Goal: Information Seeking & Learning: Check status

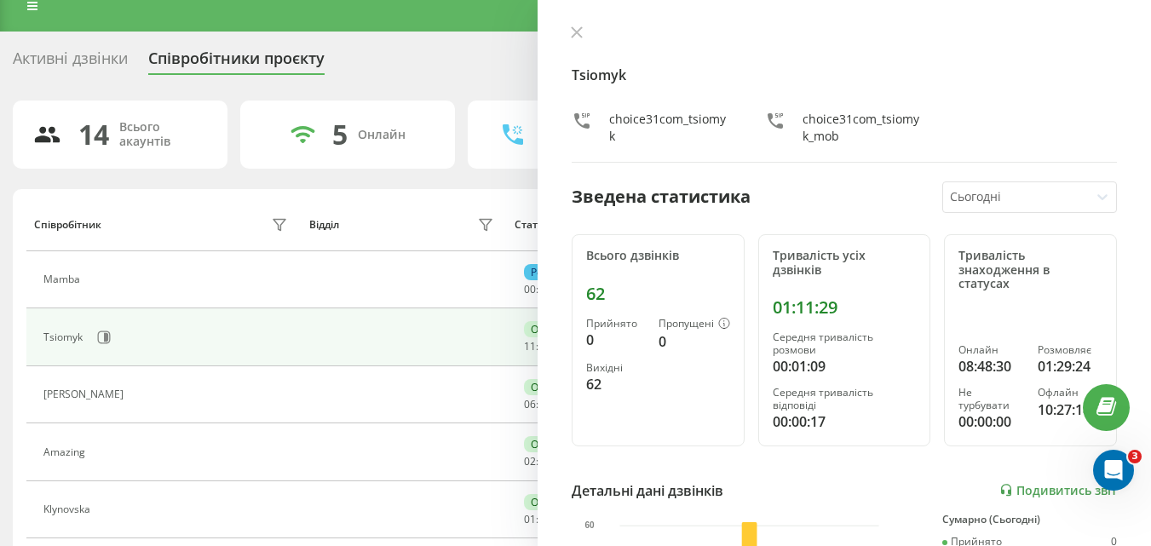
scroll to position [20, 0]
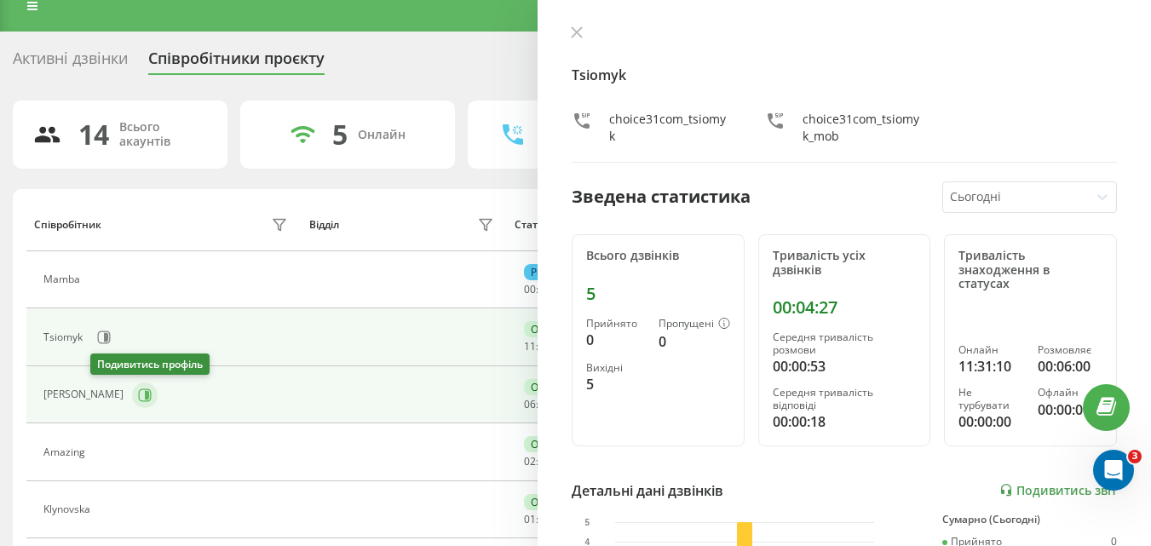
click at [132, 395] on button at bounding box center [145, 396] width 26 height 26
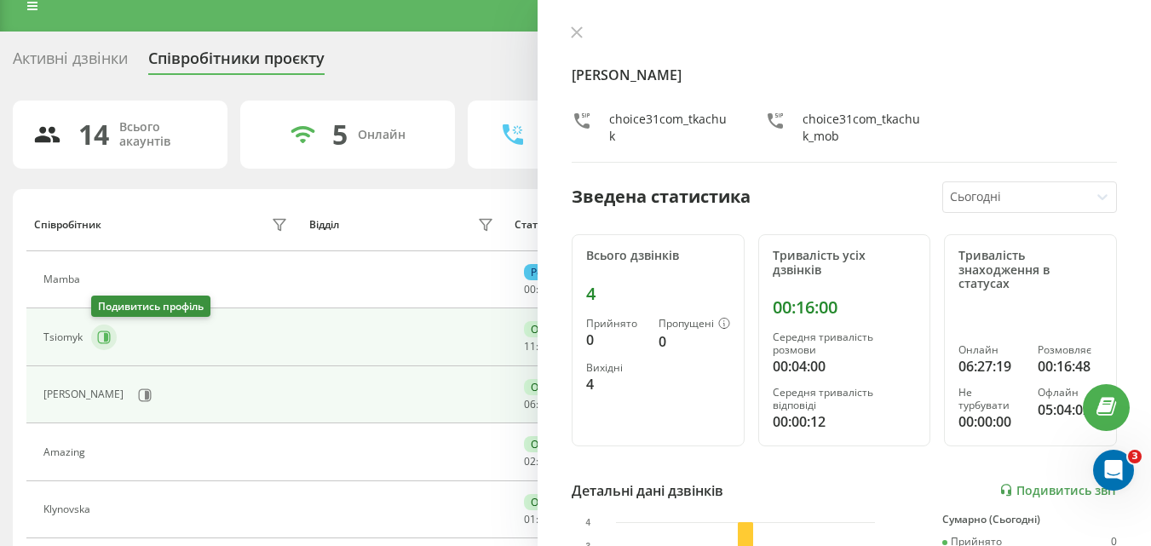
click at [96, 328] on button at bounding box center [104, 338] width 26 height 26
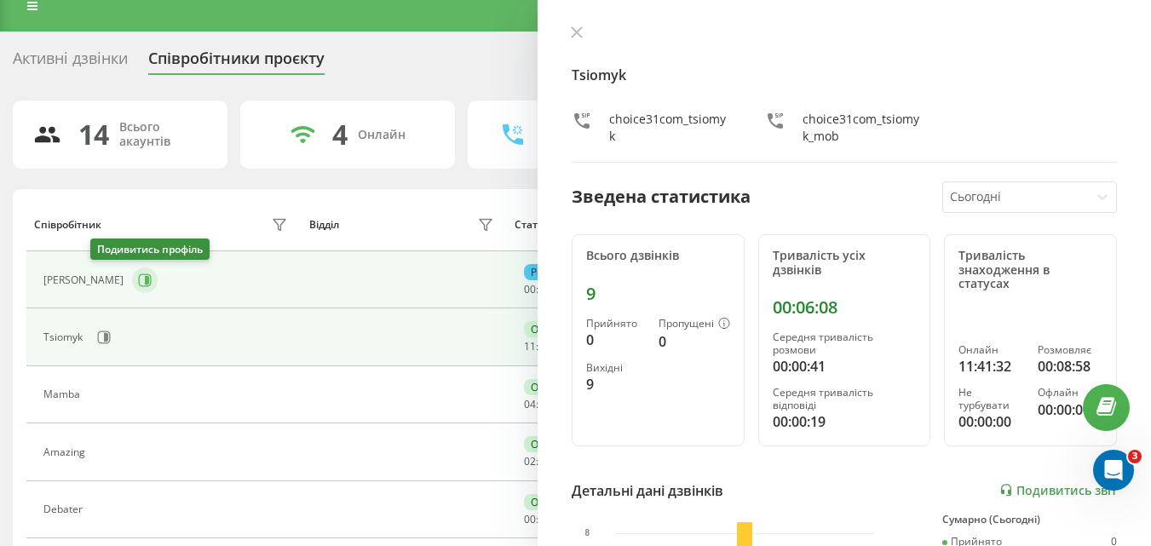
click at [138, 274] on icon at bounding box center [145, 281] width 14 height 14
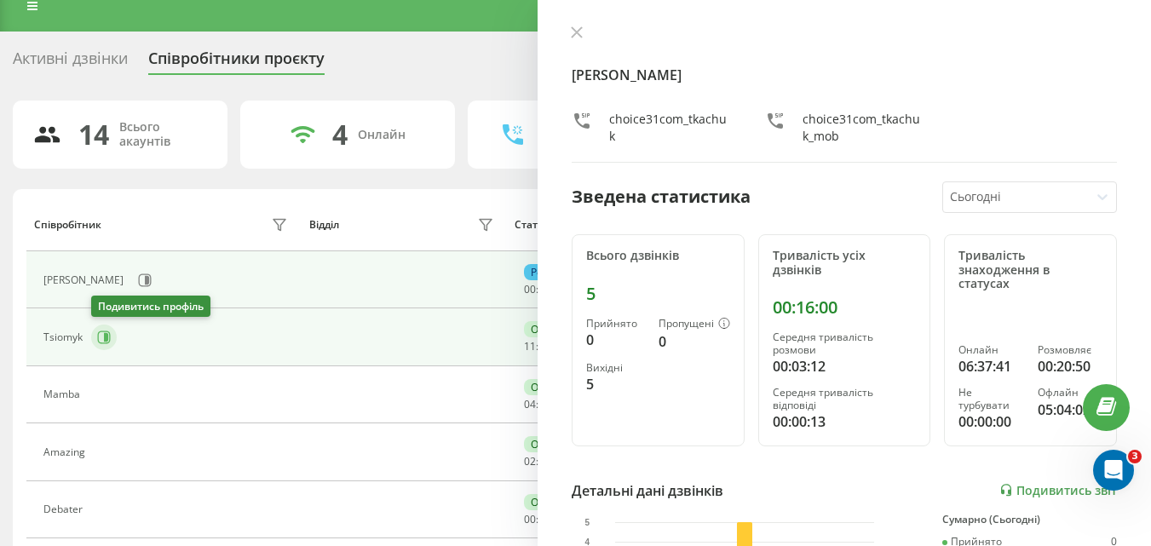
click at [104, 332] on icon at bounding box center [104, 338] width 14 height 14
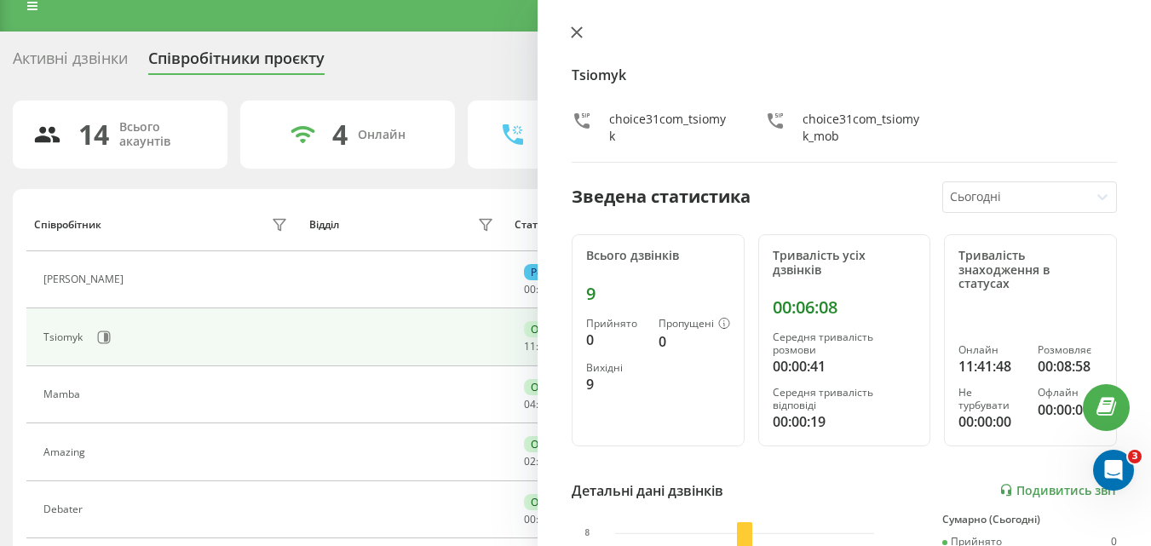
click at [578, 26] on icon at bounding box center [577, 32] width 12 height 12
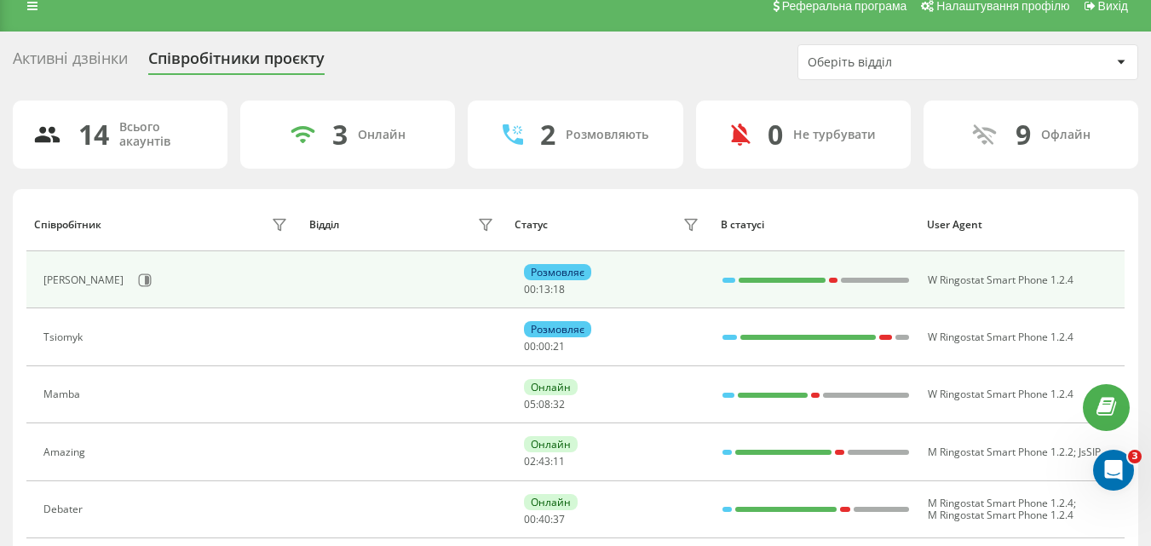
click at [138, 278] on icon at bounding box center [145, 281] width 14 height 14
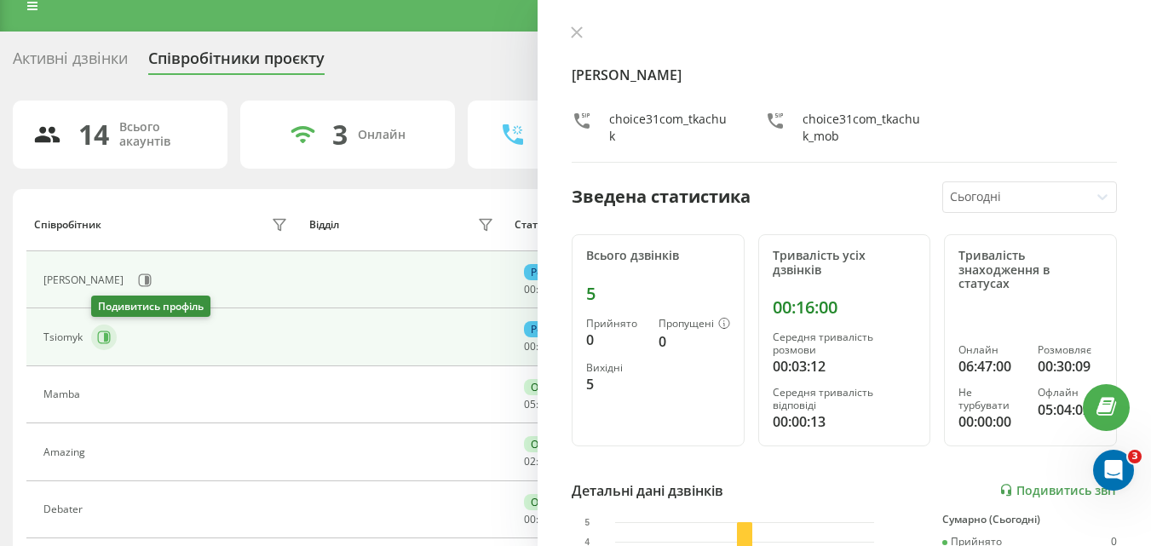
click at [104, 336] on icon at bounding box center [104, 338] width 14 height 14
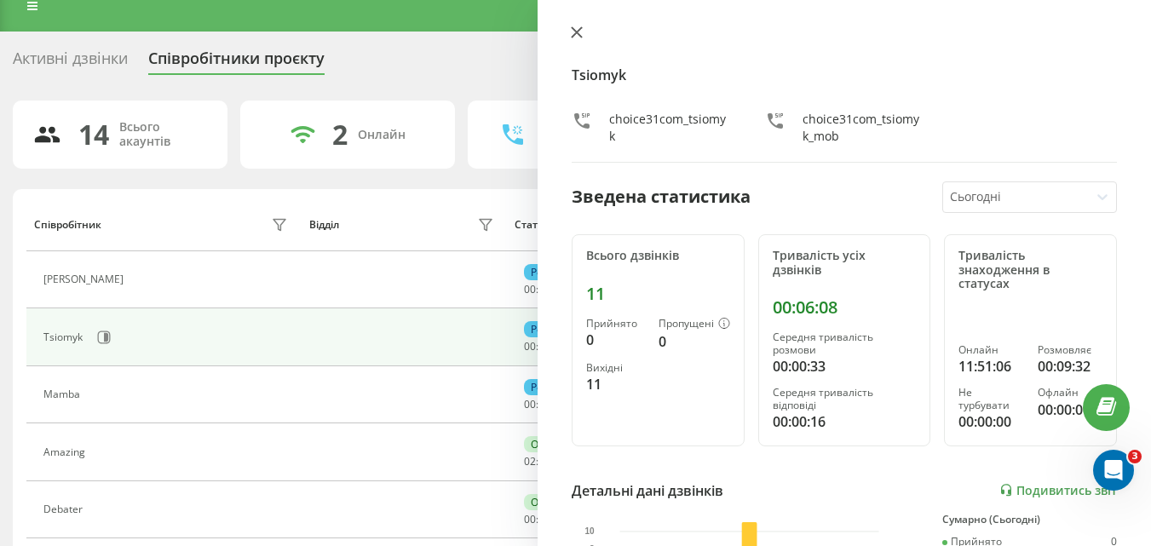
click at [572, 33] on icon at bounding box center [577, 32] width 12 height 12
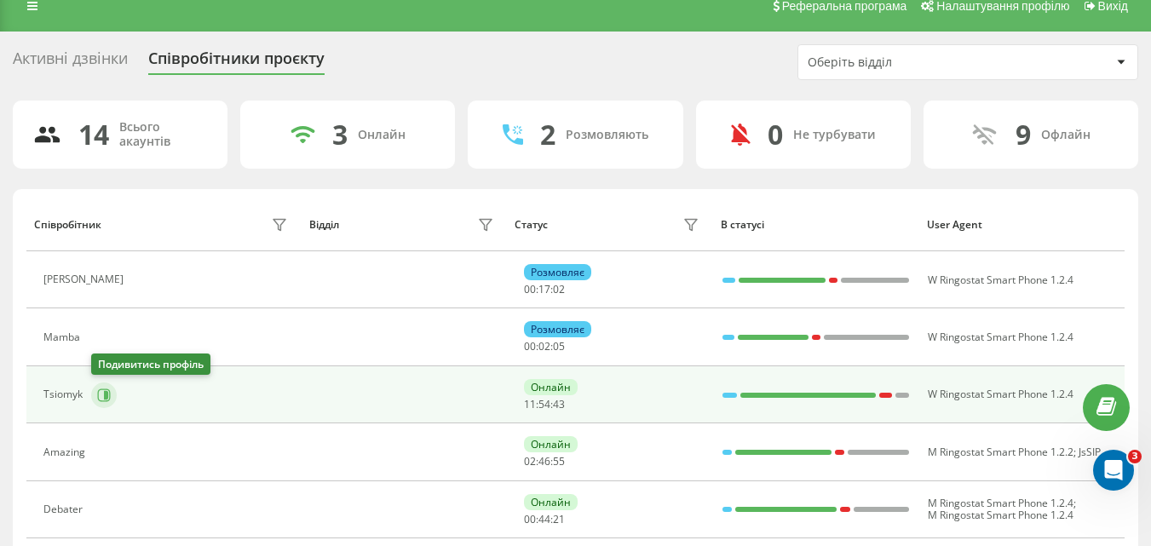
click at [101, 389] on icon at bounding box center [104, 396] width 14 height 14
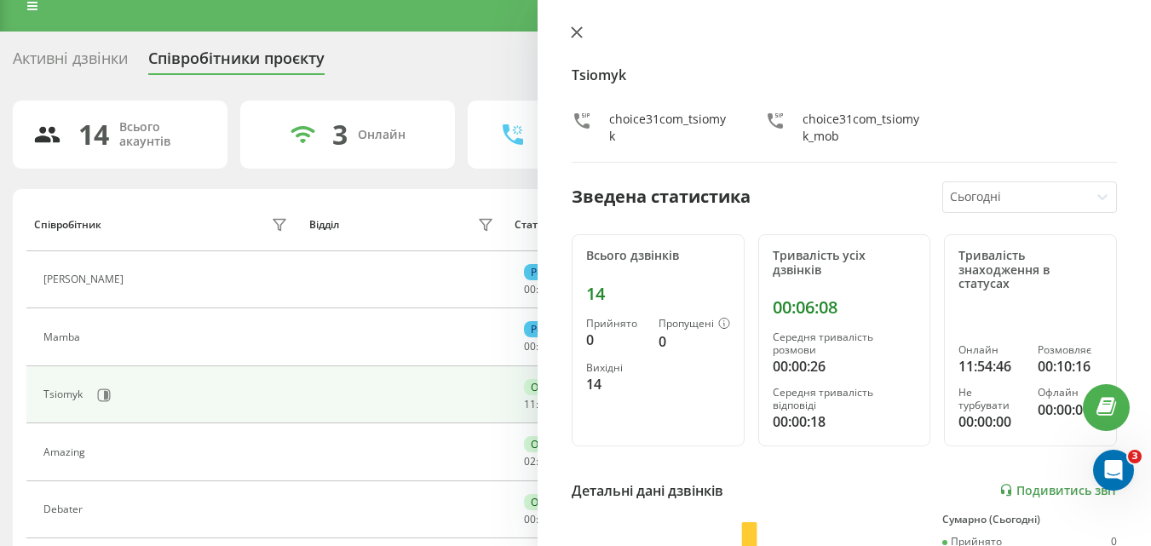
click at [580, 38] on button at bounding box center [577, 34] width 22 height 16
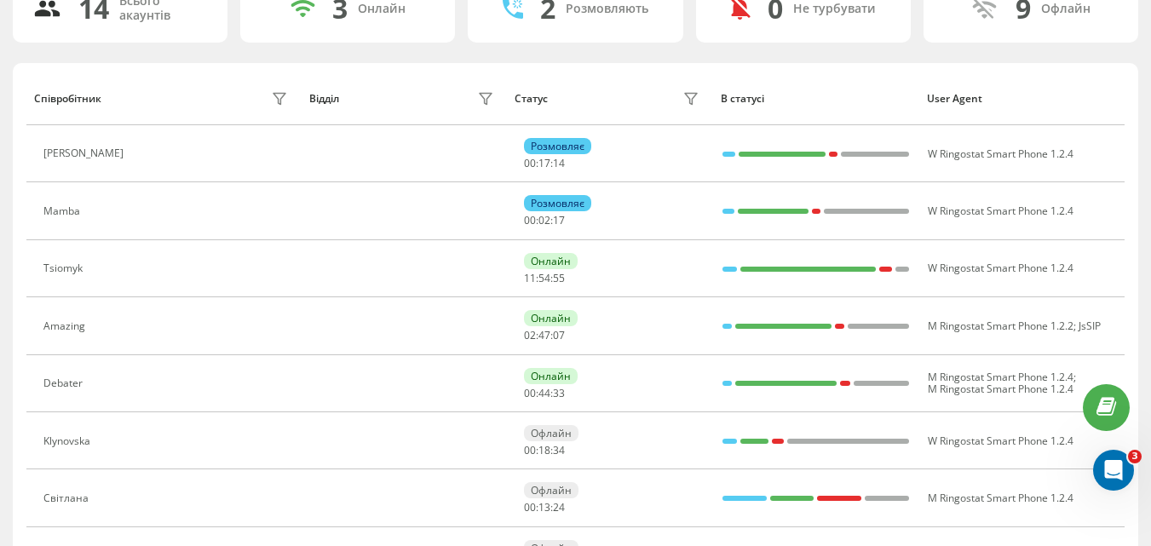
scroll to position [147, 0]
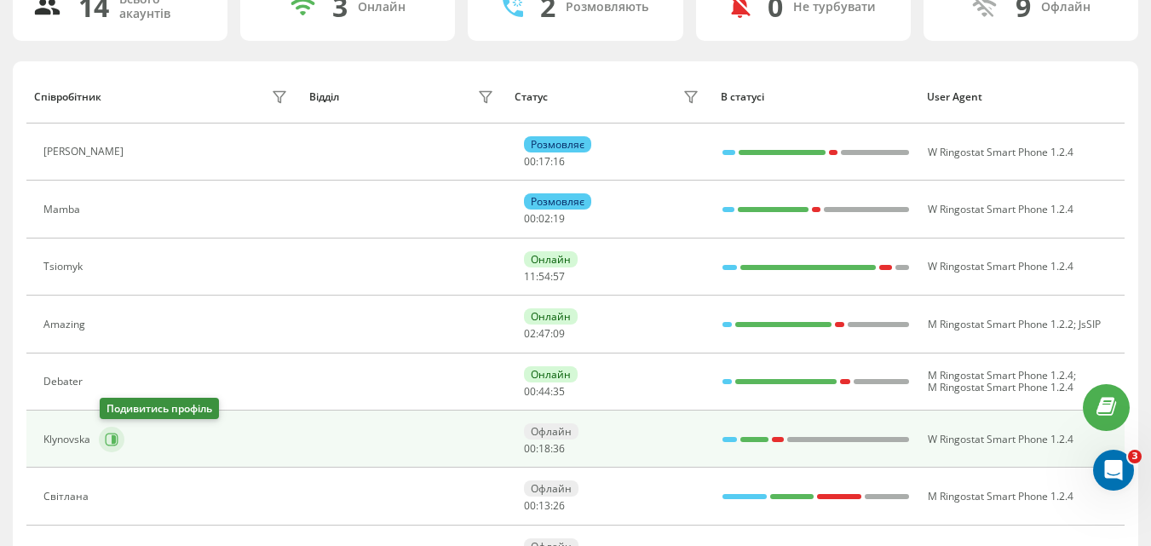
click at [107, 434] on icon at bounding box center [112, 440] width 14 height 14
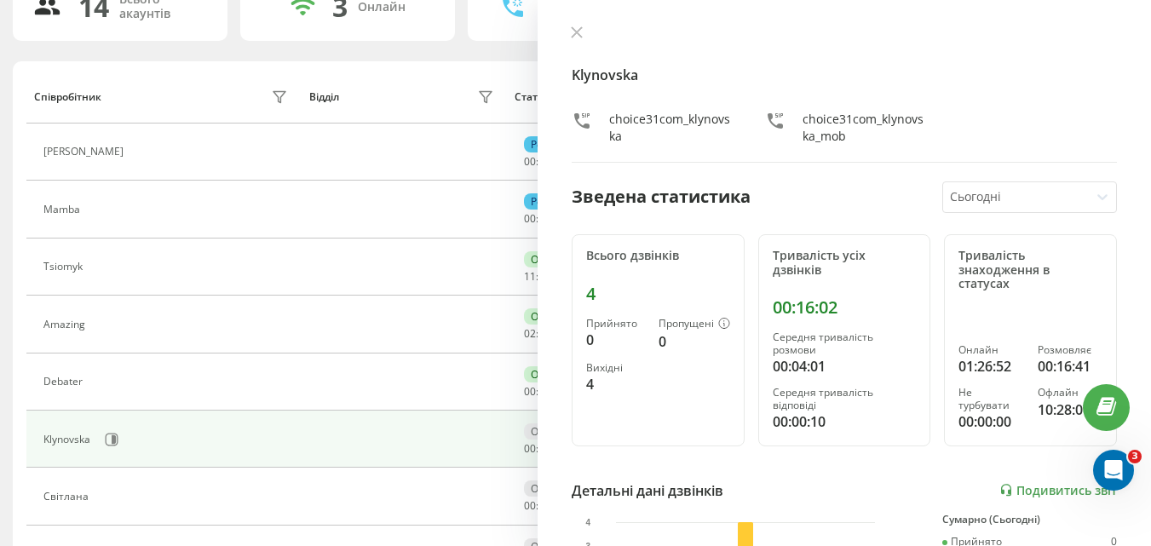
click at [565, 29] on div "Klynovska choice31com_klynovska choice31com_klynovska_mob Зведена статистика Сь…" at bounding box center [845, 273] width 614 height 546
click at [582, 31] on icon at bounding box center [577, 32] width 12 height 12
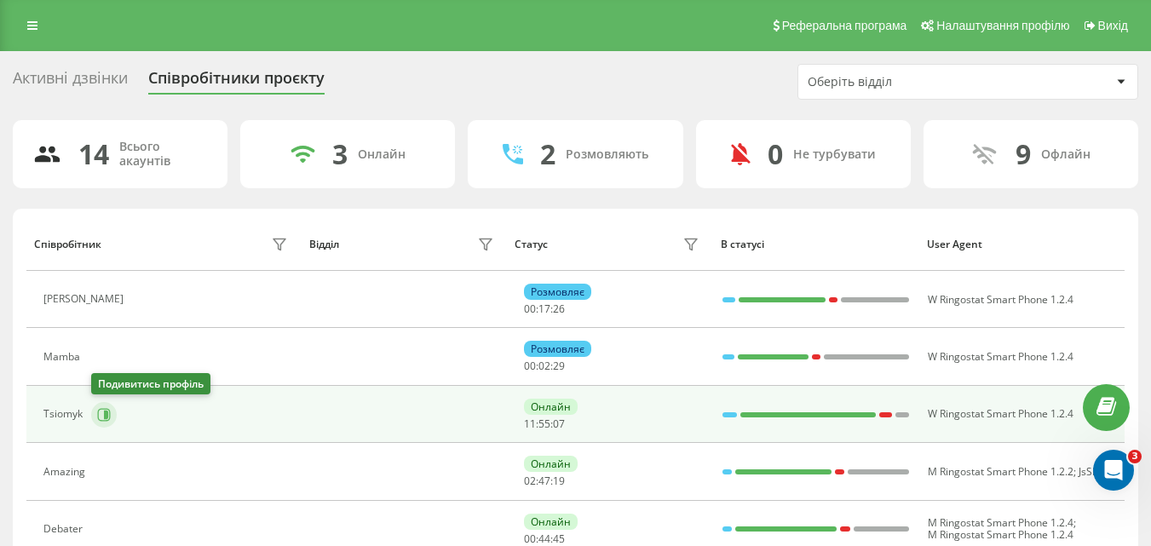
click at [104, 418] on icon at bounding box center [104, 415] width 14 height 14
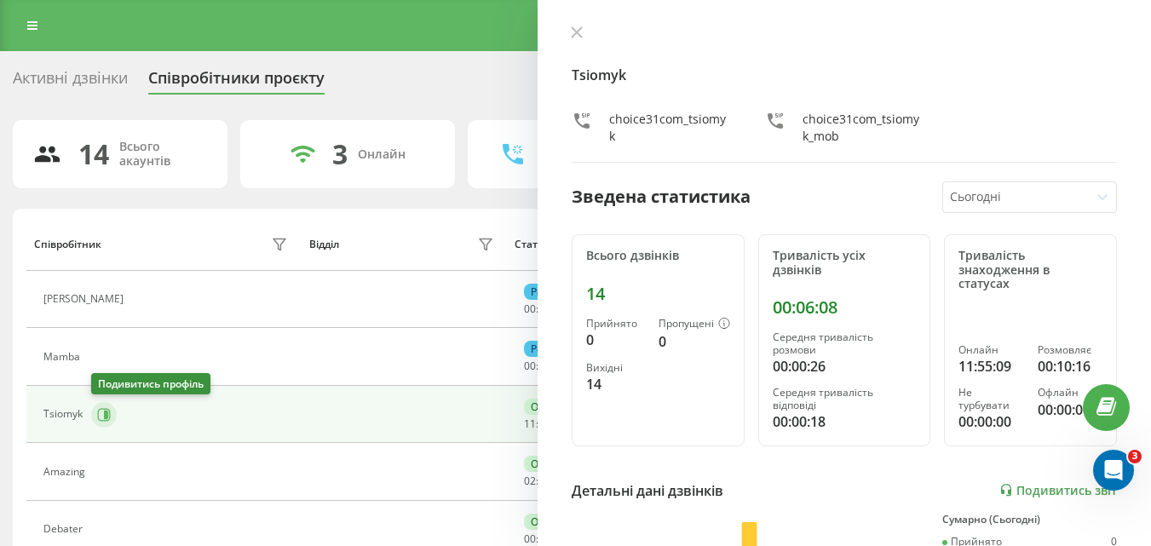
click at [104, 418] on icon at bounding box center [104, 415] width 14 height 14
click at [581, 34] on icon at bounding box center [577, 32] width 12 height 12
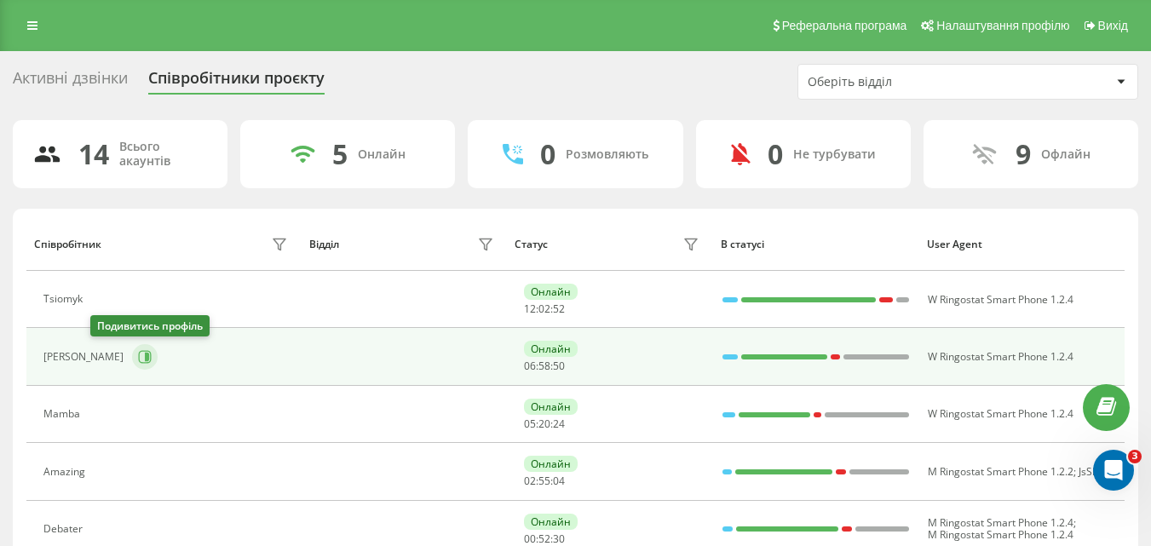
click at [145, 354] on icon at bounding box center [147, 357] width 4 height 9
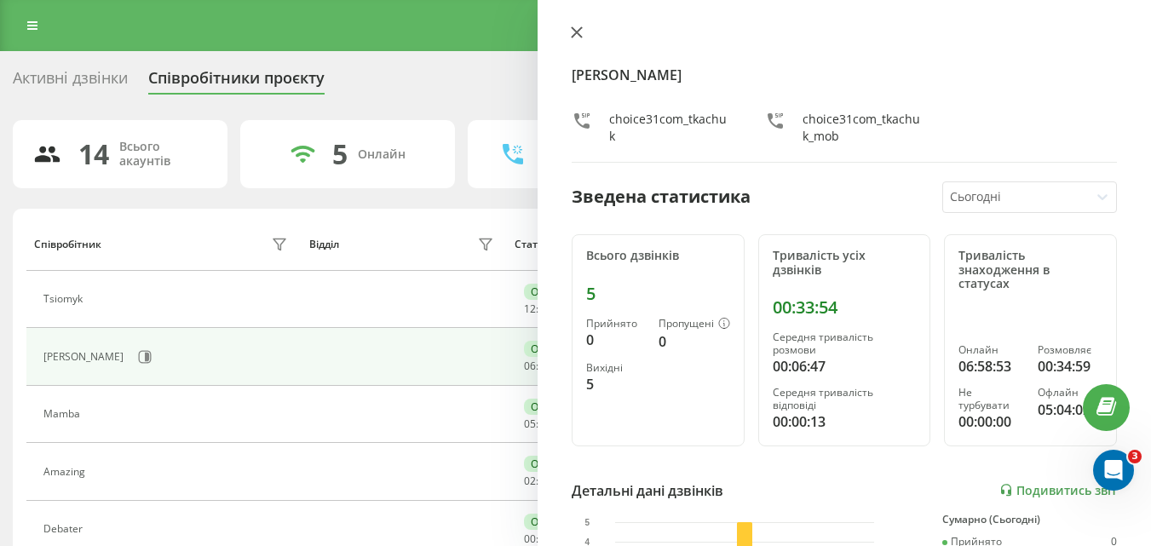
click at [583, 28] on button at bounding box center [577, 34] width 22 height 16
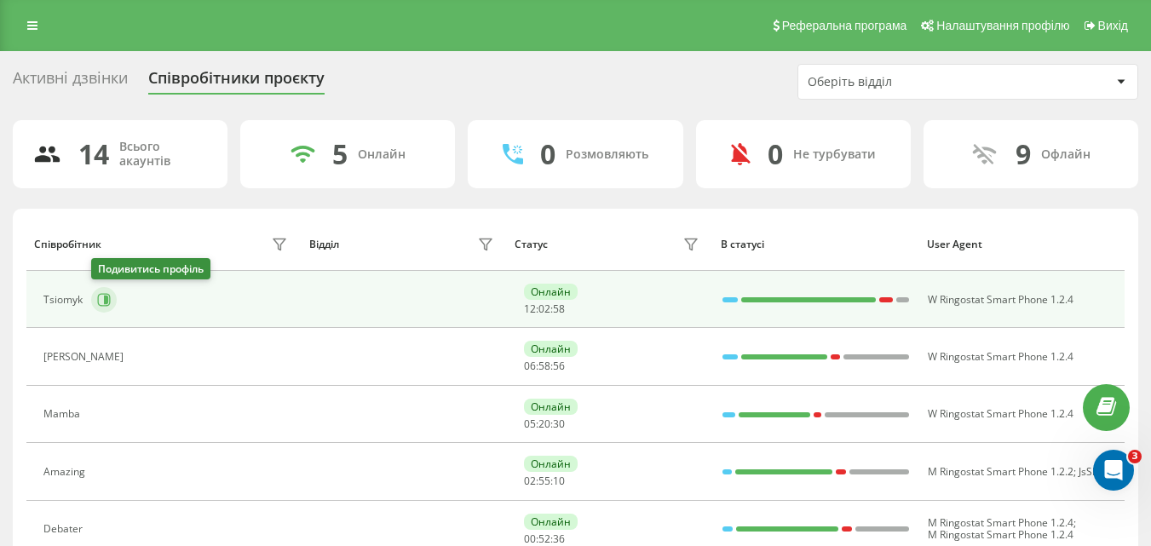
click at [99, 298] on icon at bounding box center [104, 300] width 14 height 14
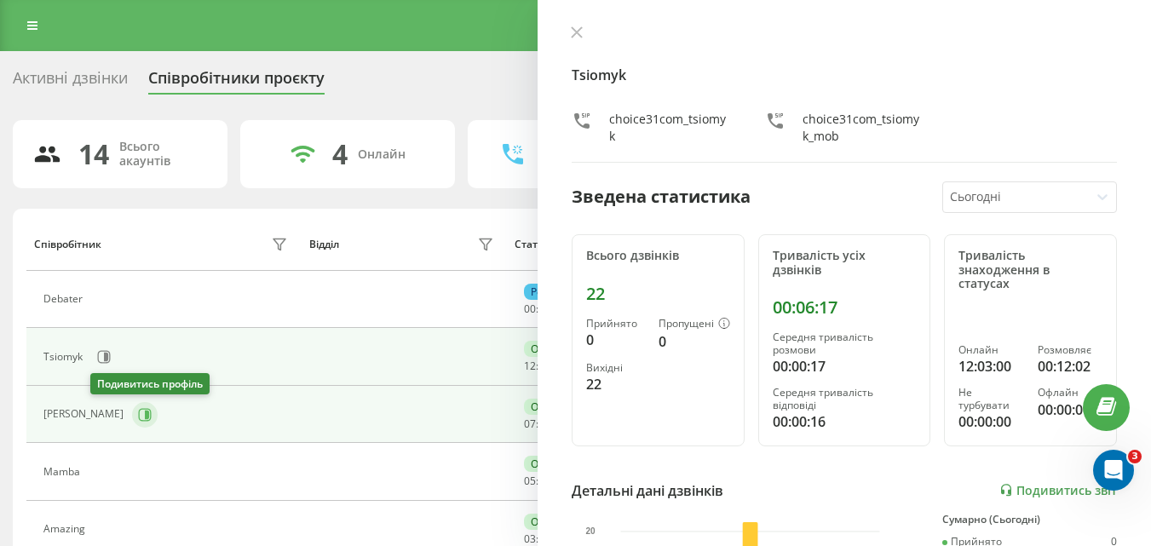
click at [138, 420] on icon at bounding box center [145, 415] width 14 height 14
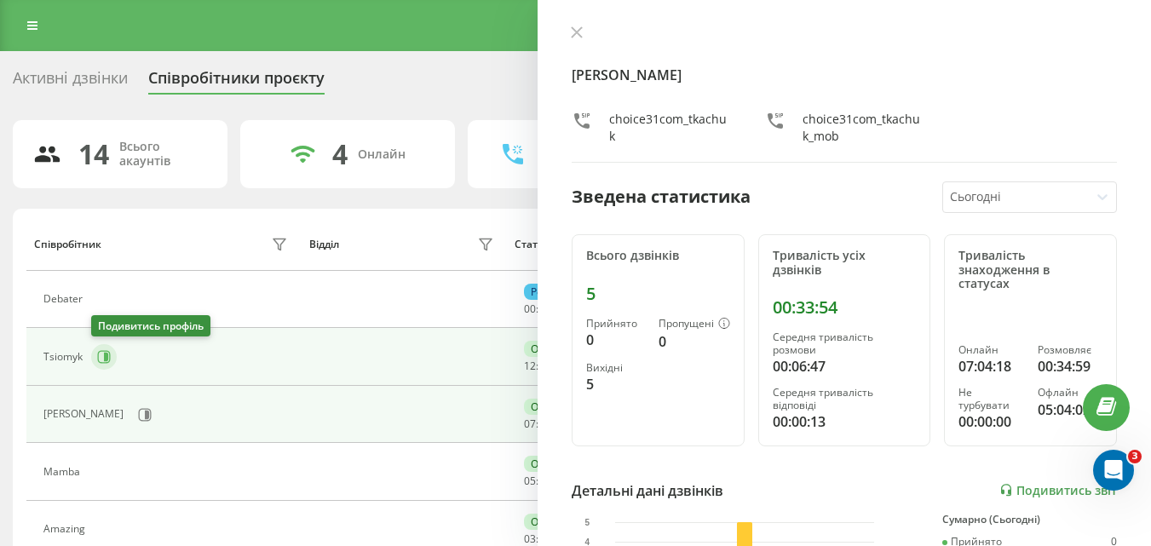
click at [95, 351] on button at bounding box center [104, 357] width 26 height 26
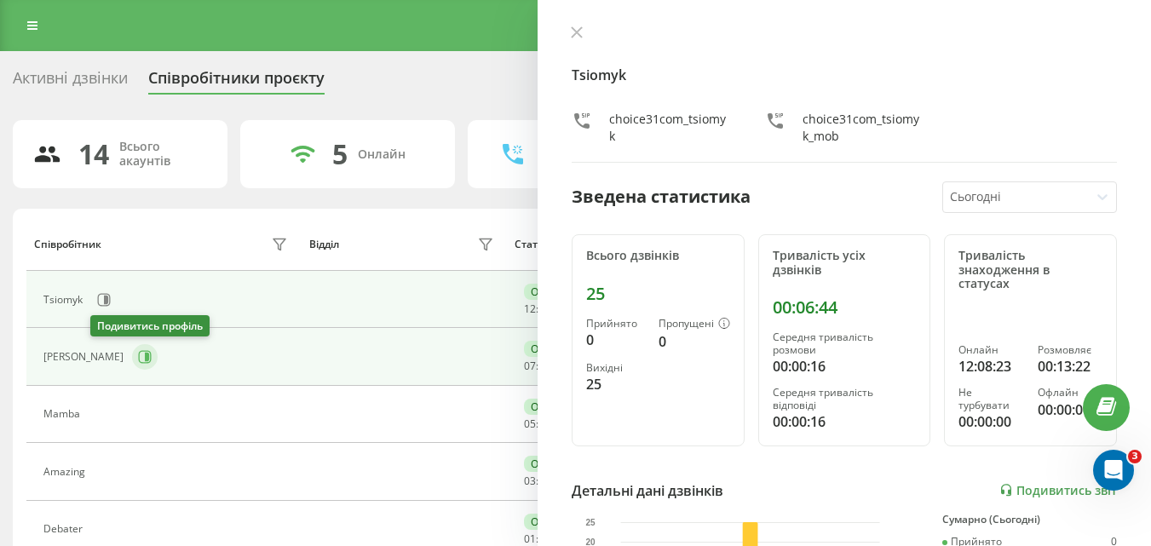
click at [138, 360] on icon at bounding box center [145, 357] width 14 height 14
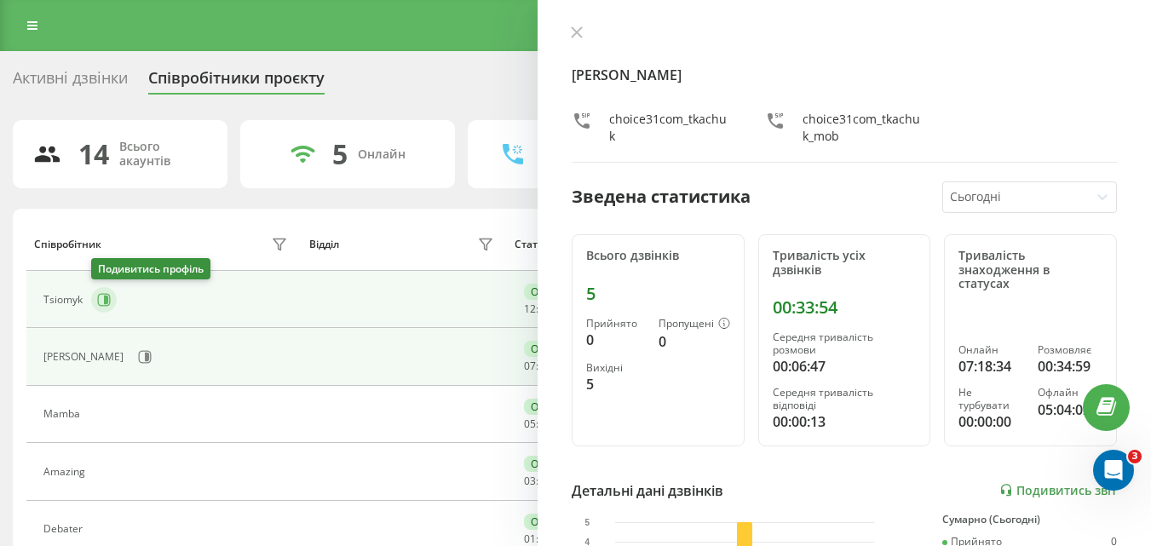
click at [109, 300] on icon at bounding box center [104, 300] width 14 height 14
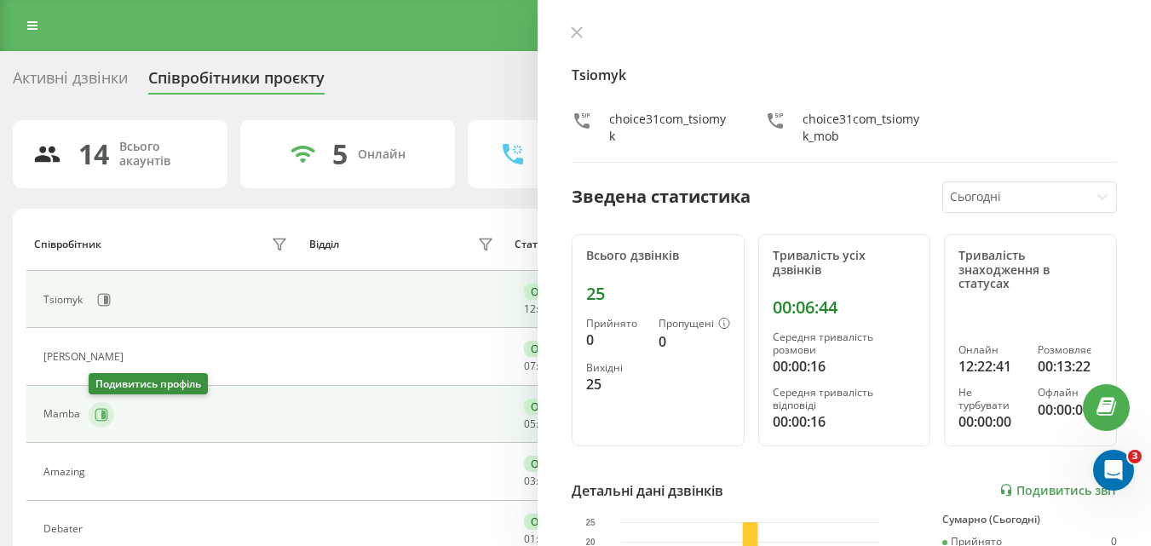
click at [101, 409] on icon at bounding box center [101, 414] width 13 height 13
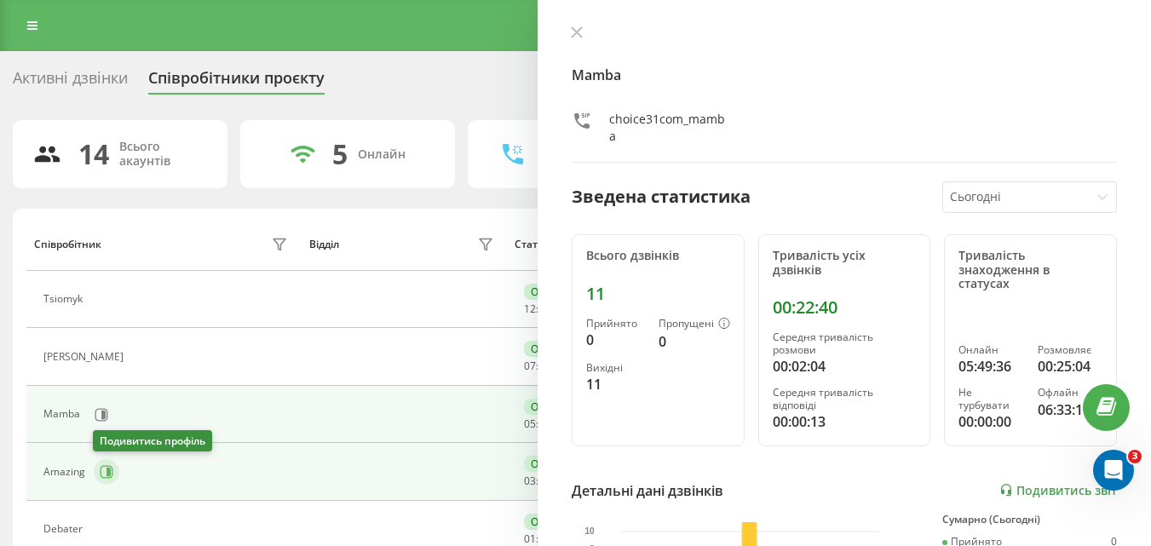
click at [103, 476] on icon at bounding box center [107, 472] width 14 height 14
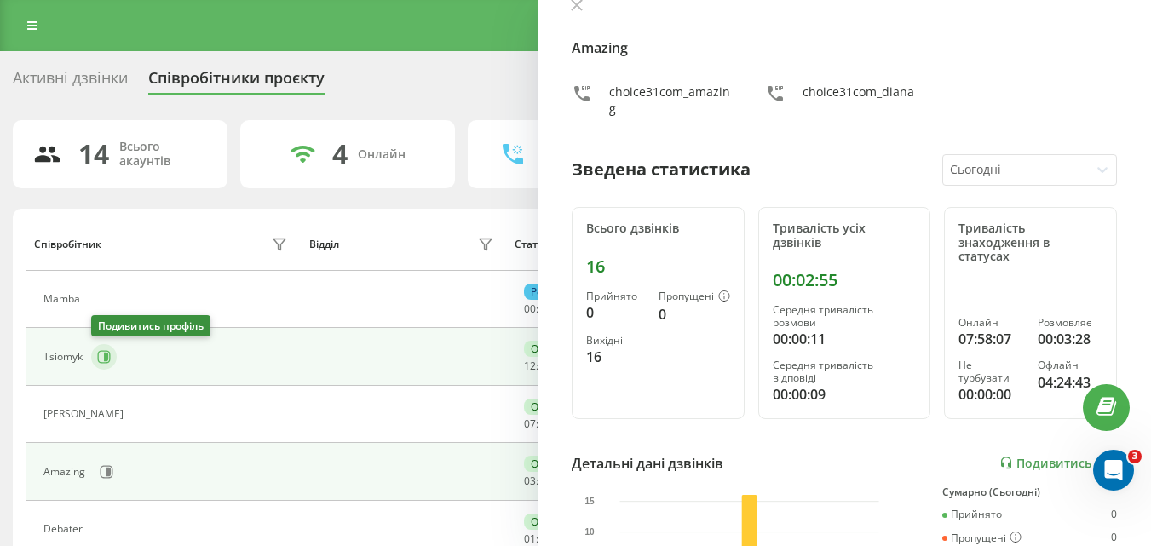
click at [101, 356] on icon at bounding box center [104, 357] width 14 height 14
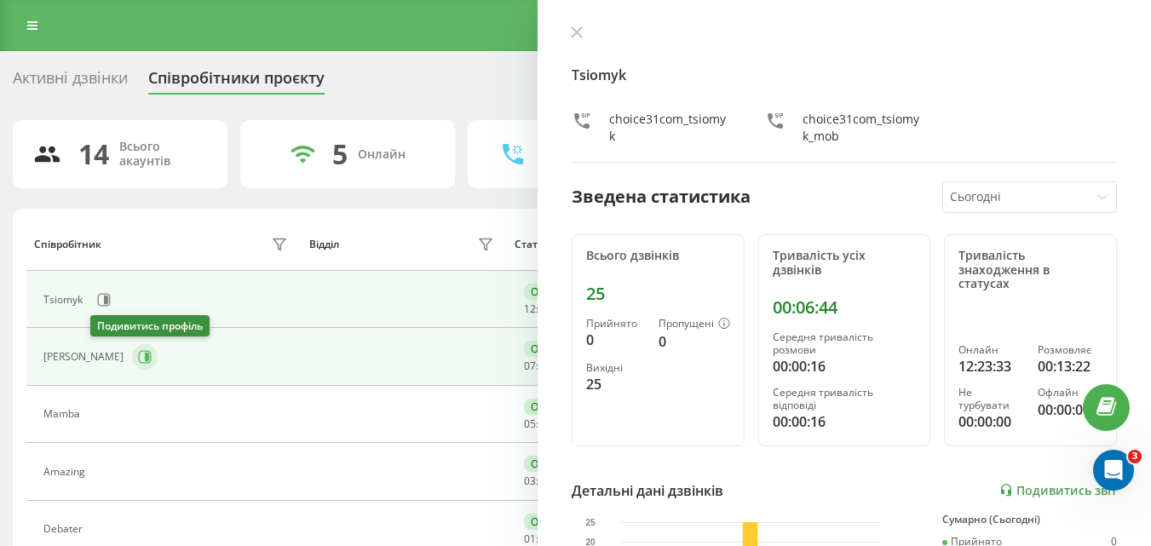
click at [145, 355] on icon at bounding box center [147, 357] width 4 height 9
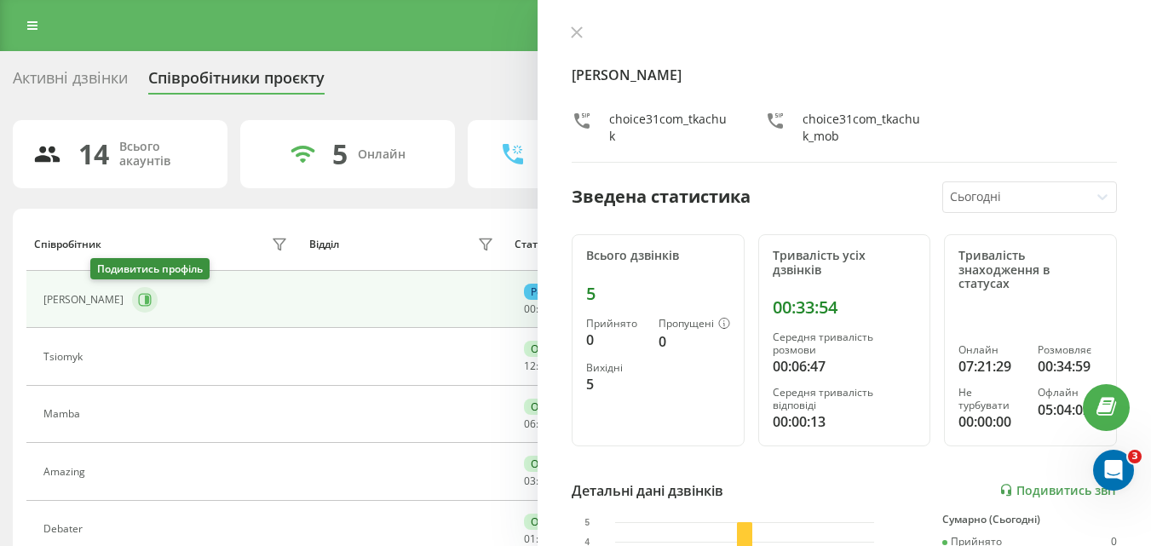
click at [139, 297] on icon at bounding box center [145, 299] width 13 height 13
click at [138, 297] on icon at bounding box center [145, 300] width 14 height 14
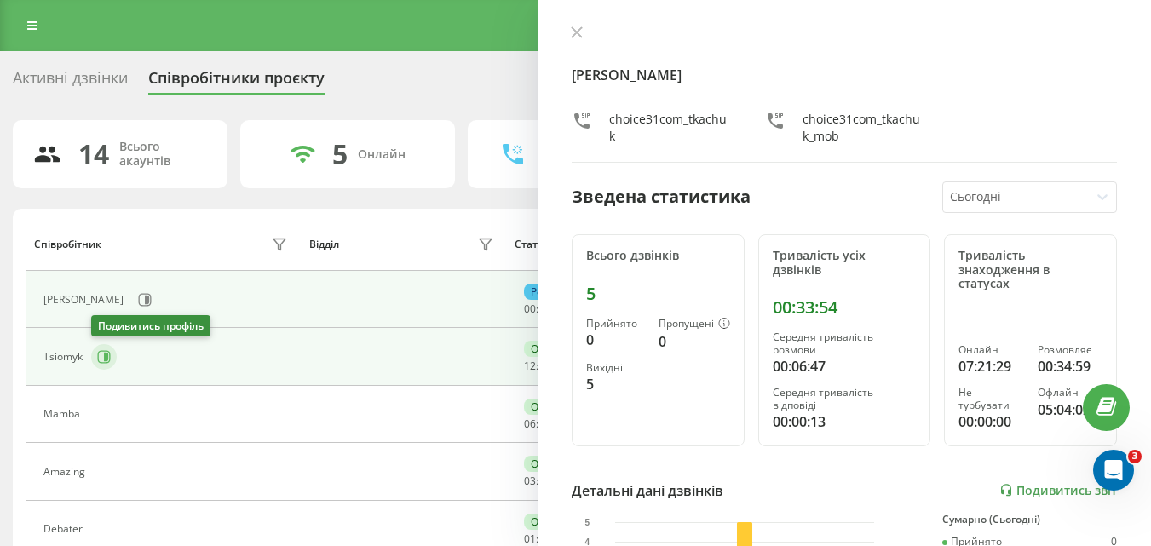
click at [98, 362] on icon at bounding box center [104, 357] width 14 height 14
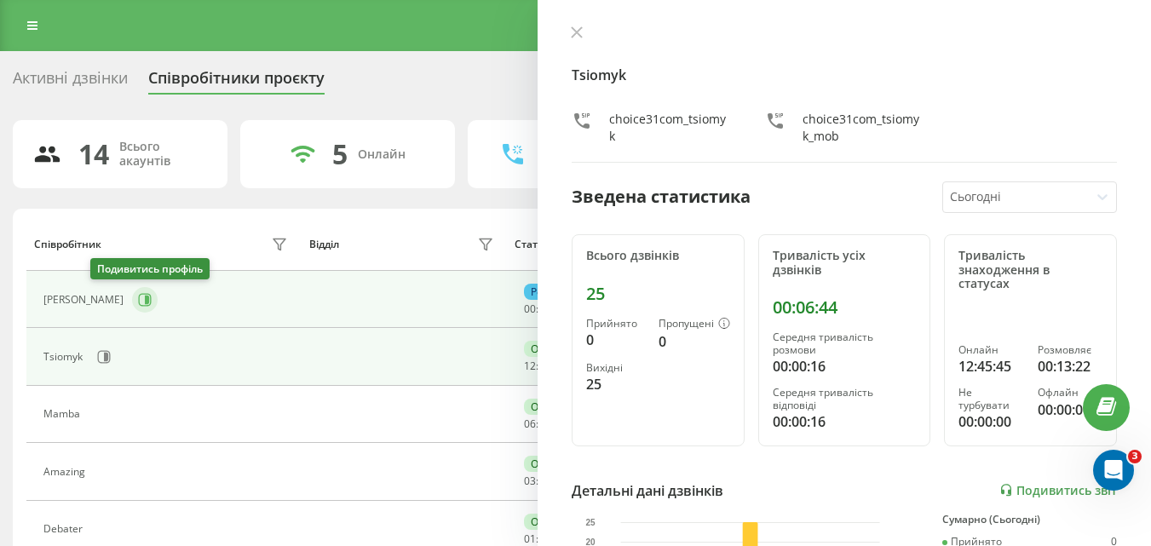
click at [138, 295] on icon at bounding box center [145, 300] width 14 height 14
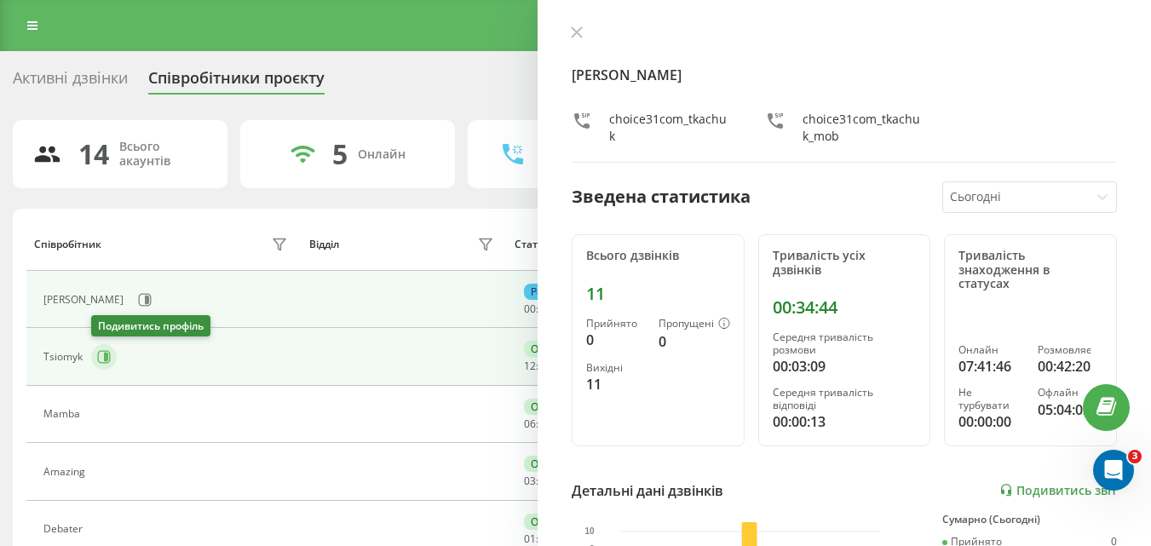
click at [105, 353] on icon at bounding box center [106, 357] width 4 height 9
click at [138, 355] on icon at bounding box center [145, 357] width 14 height 14
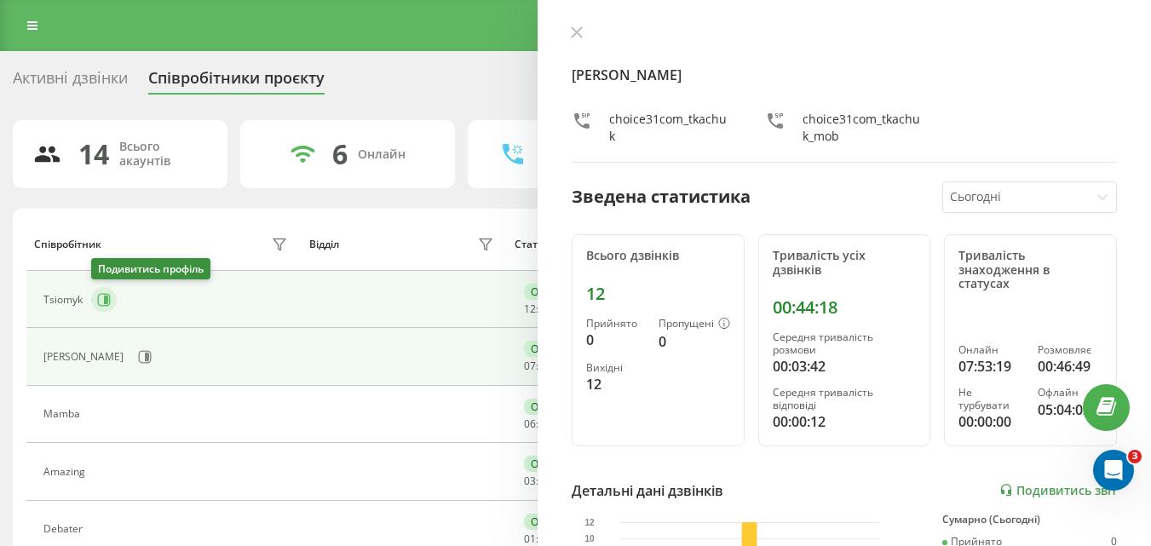
click at [112, 295] on button at bounding box center [104, 300] width 26 height 26
